Goal: Communication & Community: Ask a question

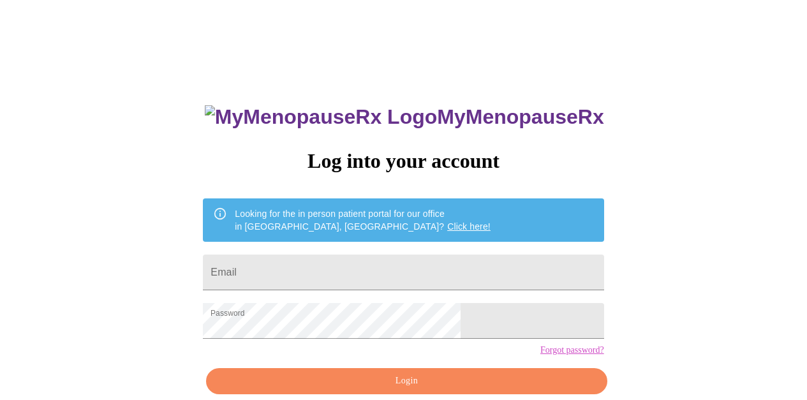
scroll to position [59, 0]
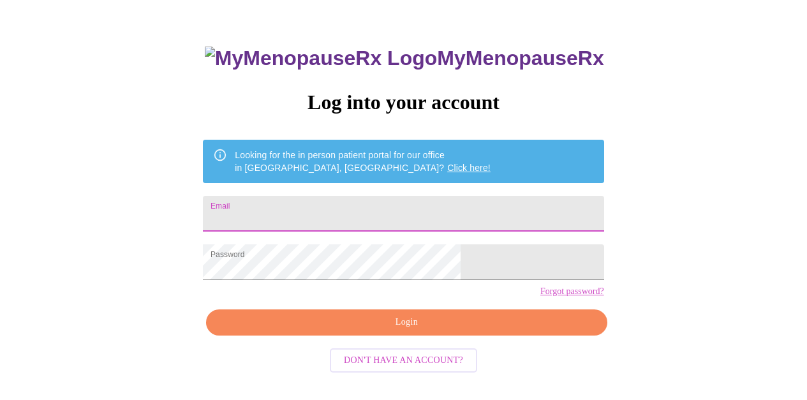
click at [313, 207] on input "Email" at bounding box center [403, 214] width 401 height 36
type input "[PERSON_NAME][EMAIL_ADDRESS][DOMAIN_NAME]"
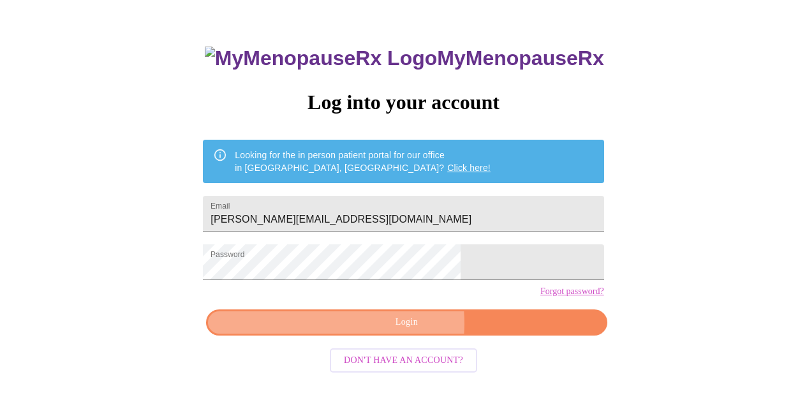
click at [381, 331] on span "Login" at bounding box center [406, 323] width 371 height 16
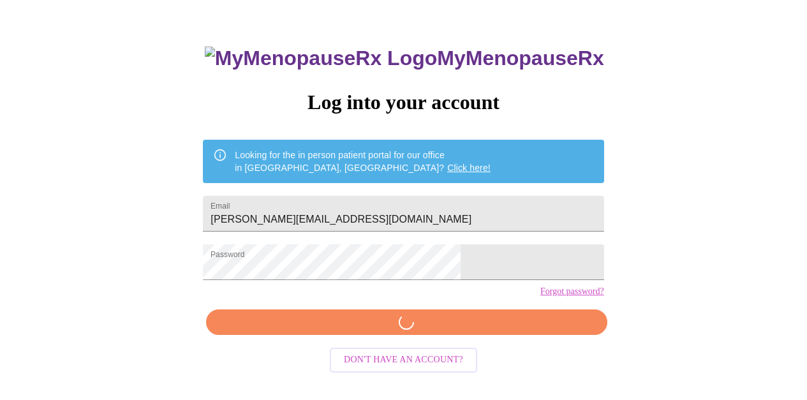
scroll to position [58, 0]
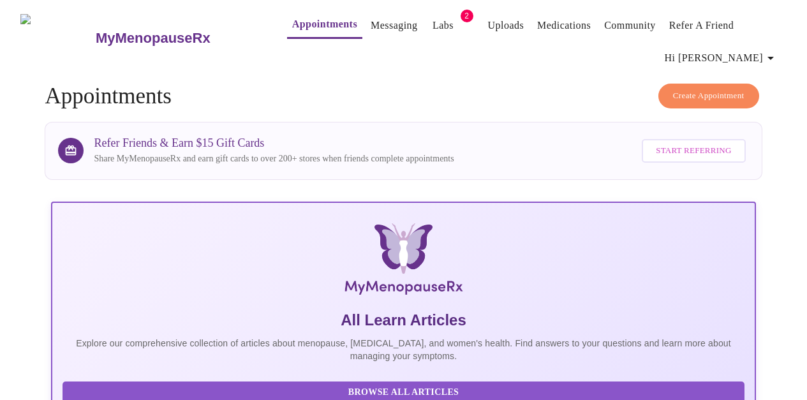
click at [461, 10] on span "2" at bounding box center [467, 16] width 13 height 13
click at [371, 22] on link "Messaging" at bounding box center [394, 26] width 47 height 18
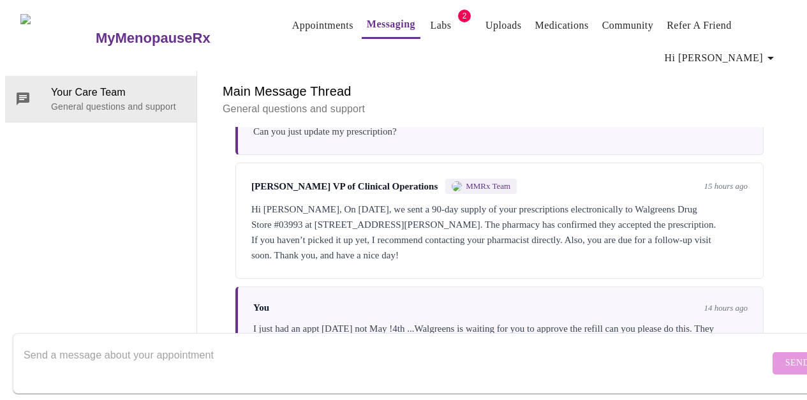
scroll to position [1785, 0]
click at [66, 343] on textarea "Send a message about your appointment" at bounding box center [397, 363] width 746 height 41
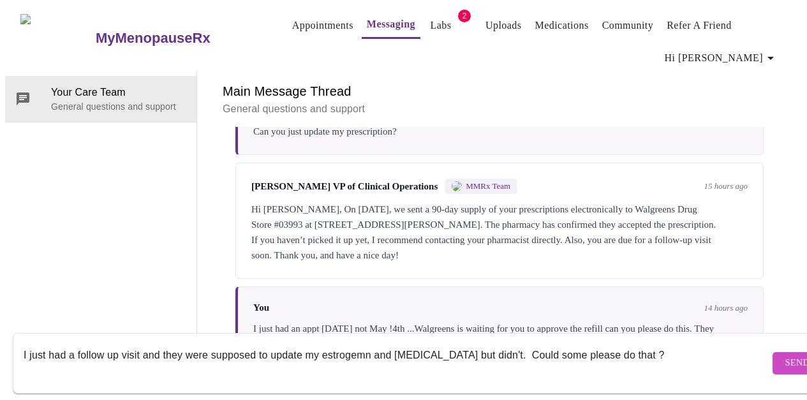
click at [565, 345] on textarea "I just had a follow up visit and they were supposed to update my estrogemn and …" at bounding box center [397, 363] width 746 height 41
type textarea "I just had a follow up visit and they were supposed to update my estrogemn and …"
click at [786, 355] on span "Send" at bounding box center [798, 363] width 24 height 16
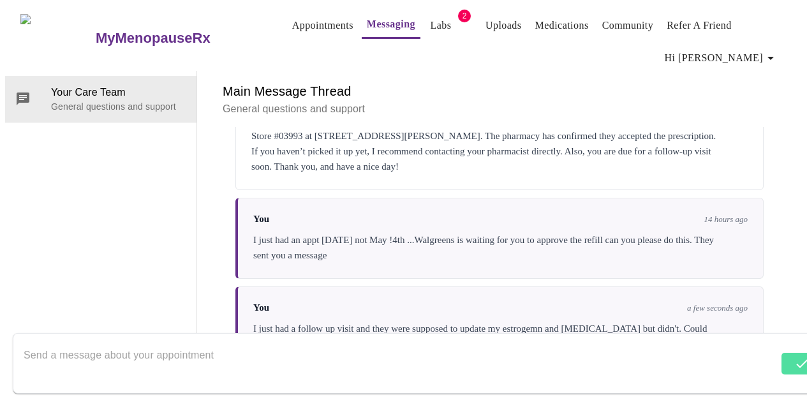
scroll to position [1877, 0]
